Goal: Navigation & Orientation: Find specific page/section

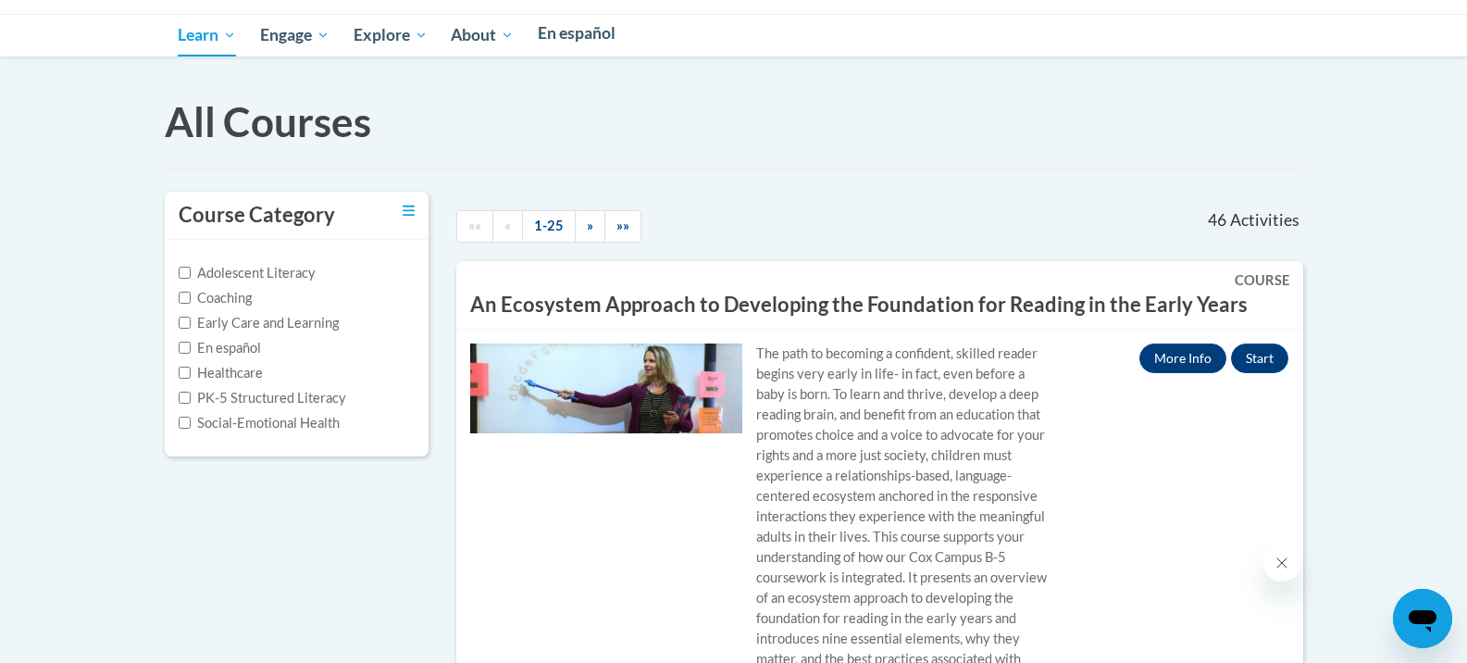
scroll to position [93, 0]
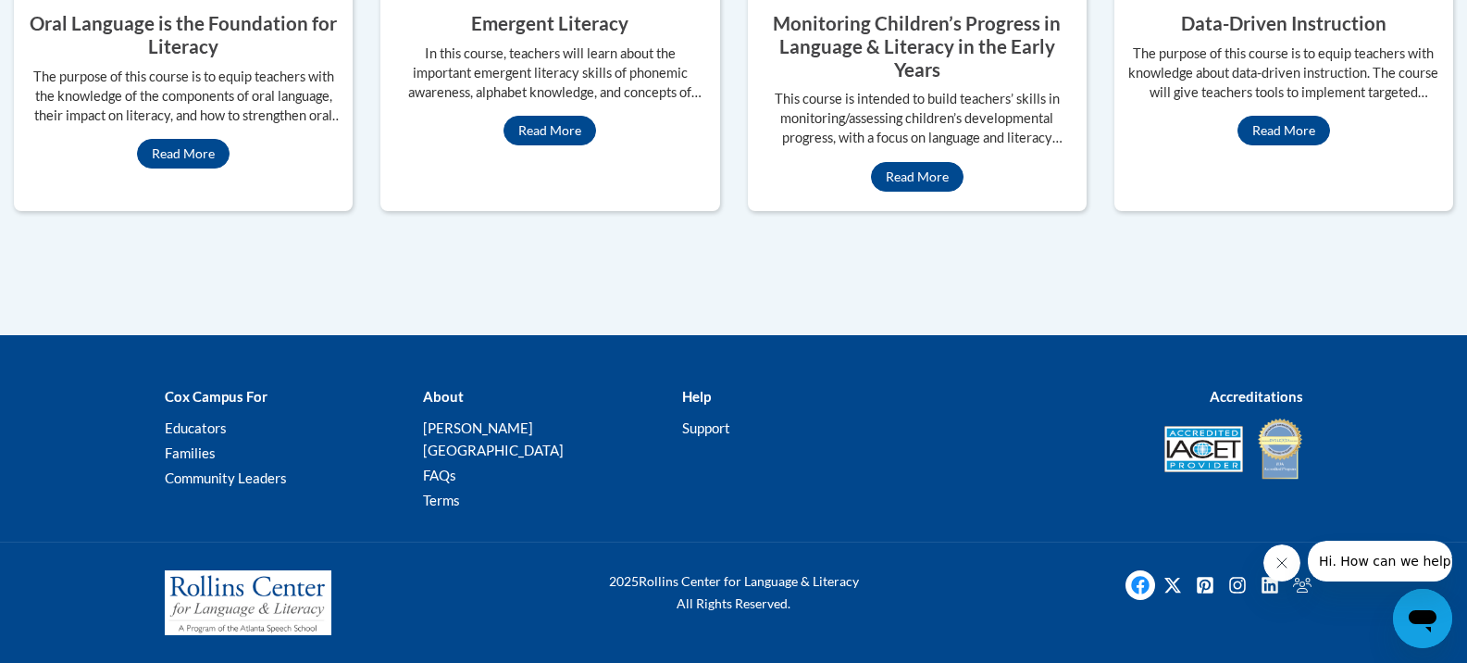
scroll to position [1573, 0]
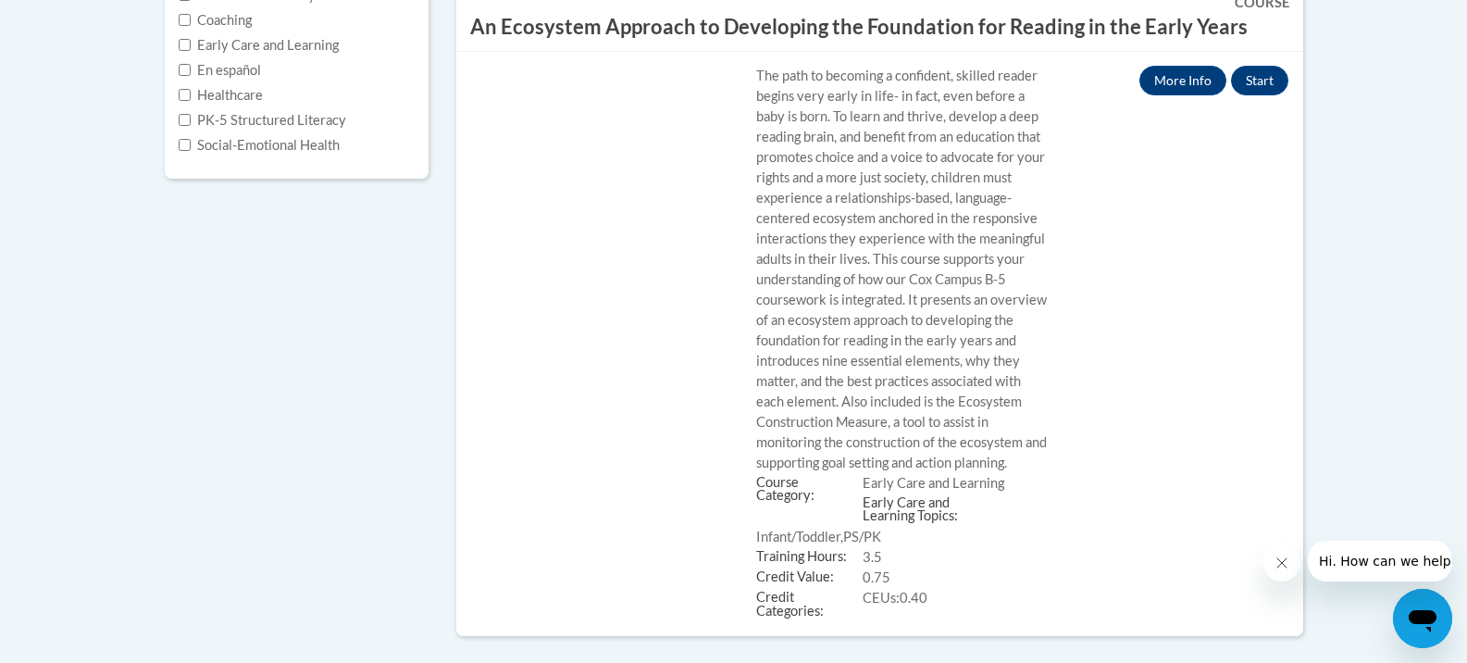
scroll to position [555, 0]
